Goal: Transaction & Acquisition: Purchase product/service

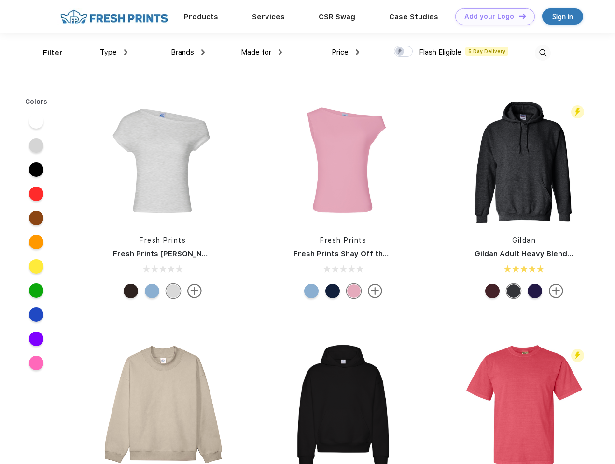
scroll to position [0, 0]
click at [492, 16] on link "Add your Logo Design Tool" at bounding box center [496, 16] width 80 height 17
click at [0, 0] on div "Design Tool" at bounding box center [0, 0] width 0 height 0
click at [518, 16] on link "Add your Logo Design Tool" at bounding box center [496, 16] width 80 height 17
click at [46, 53] on div "Filter" at bounding box center [53, 52] width 20 height 11
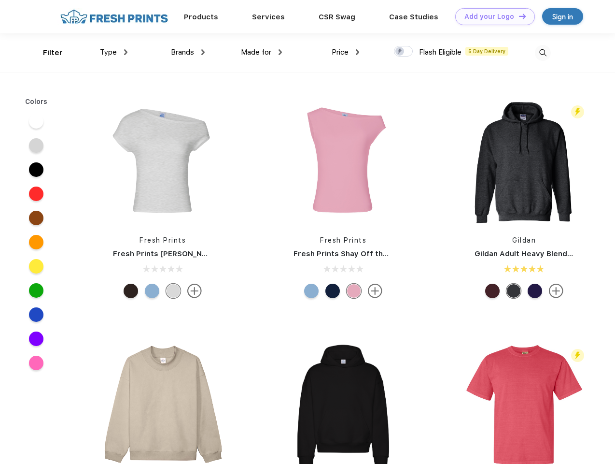
click at [114, 52] on span "Type" at bounding box center [108, 52] width 17 height 9
click at [188, 52] on span "Brands" at bounding box center [182, 52] width 23 height 9
click at [262, 52] on span "Made for" at bounding box center [256, 52] width 30 height 9
click at [346, 52] on span "Price" at bounding box center [340, 52] width 17 height 9
click at [404, 52] on div at bounding box center [403, 51] width 19 height 11
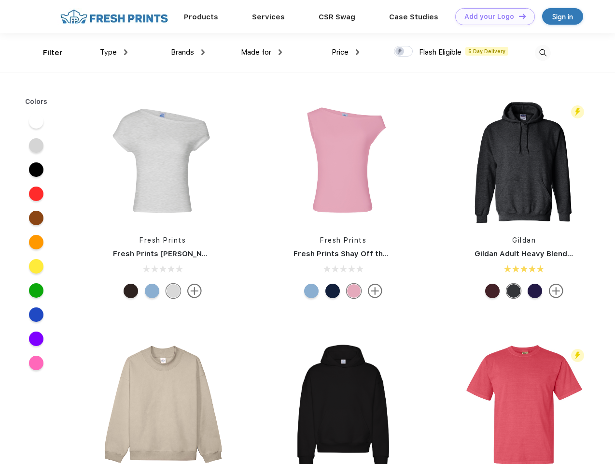
click at [400, 52] on input "checkbox" at bounding box center [397, 48] width 6 height 6
click at [543, 53] on img at bounding box center [543, 53] width 16 height 16
